Goal: Find specific page/section

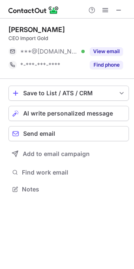
scroll to position [183, 134]
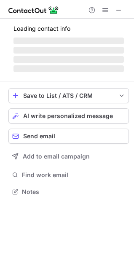
scroll to position [197, 134]
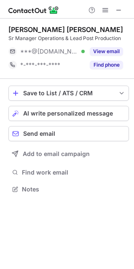
scroll to position [183, 134]
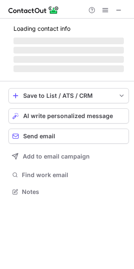
scroll to position [197, 134]
